Goal: Check status: Check status

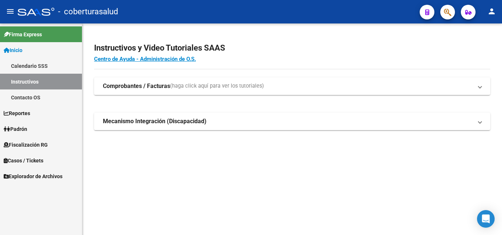
click at [26, 126] on span "Padrón" at bounding box center [16, 129] width 24 height 8
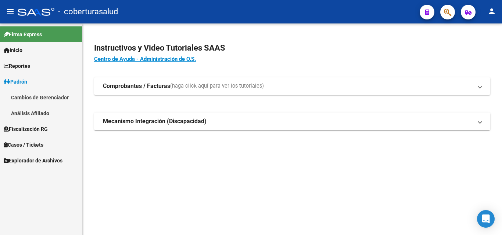
click at [32, 126] on span "Fiscalización RG" at bounding box center [26, 129] width 44 height 8
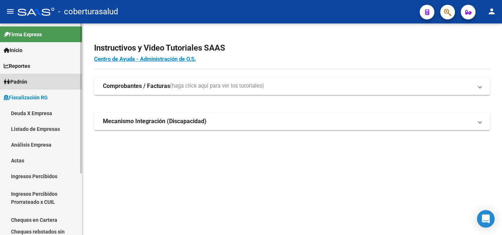
click at [27, 80] on span "Padrón" at bounding box center [16, 82] width 24 height 8
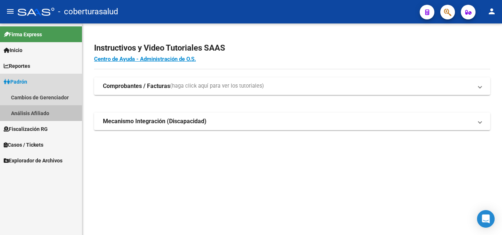
click at [26, 112] on link "Análisis Afiliado" at bounding box center [41, 113] width 82 height 16
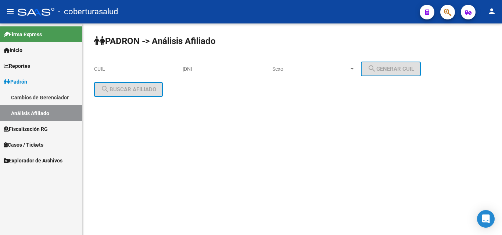
click at [135, 64] on div "CUIL" at bounding box center [135, 67] width 83 height 15
paste input "27-41061637-3"
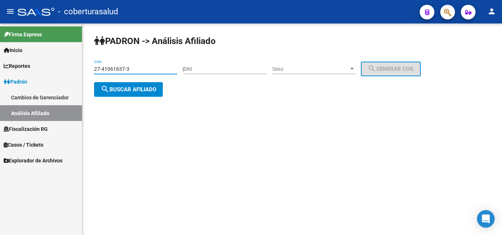
type input "27-41061637-3"
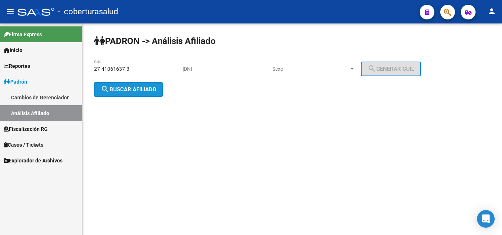
click at [133, 88] on span "search Buscar afiliado" at bounding box center [128, 89] width 55 height 7
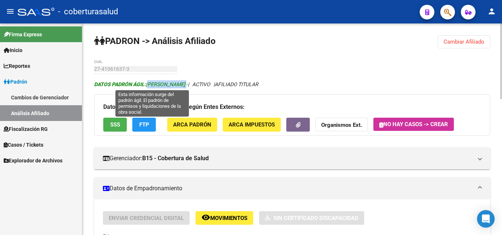
drag, startPoint x: 147, startPoint y: 84, endPoint x: 205, endPoint y: 84, distance: 57.7
click at [188, 84] on span "DATOS PADRÓN ÁGIL: [PERSON_NAME] -" at bounding box center [141, 85] width 94 height 6
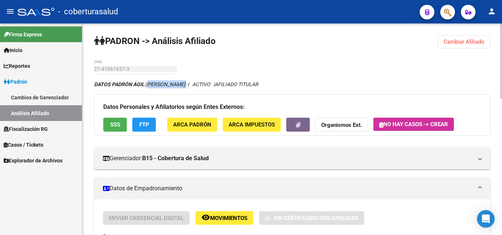
copy span "[PERSON_NAME]"
click at [21, 130] on span "Fiscalización RG" at bounding box center [26, 129] width 44 height 8
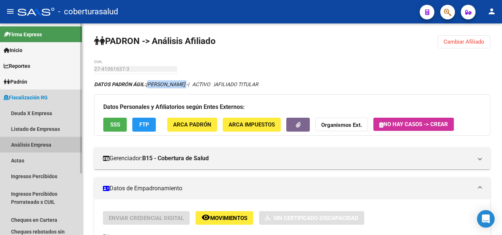
click at [28, 138] on link "Análisis Empresa" at bounding box center [41, 145] width 82 height 16
